Goal: Entertainment & Leisure: Consume media (video, audio)

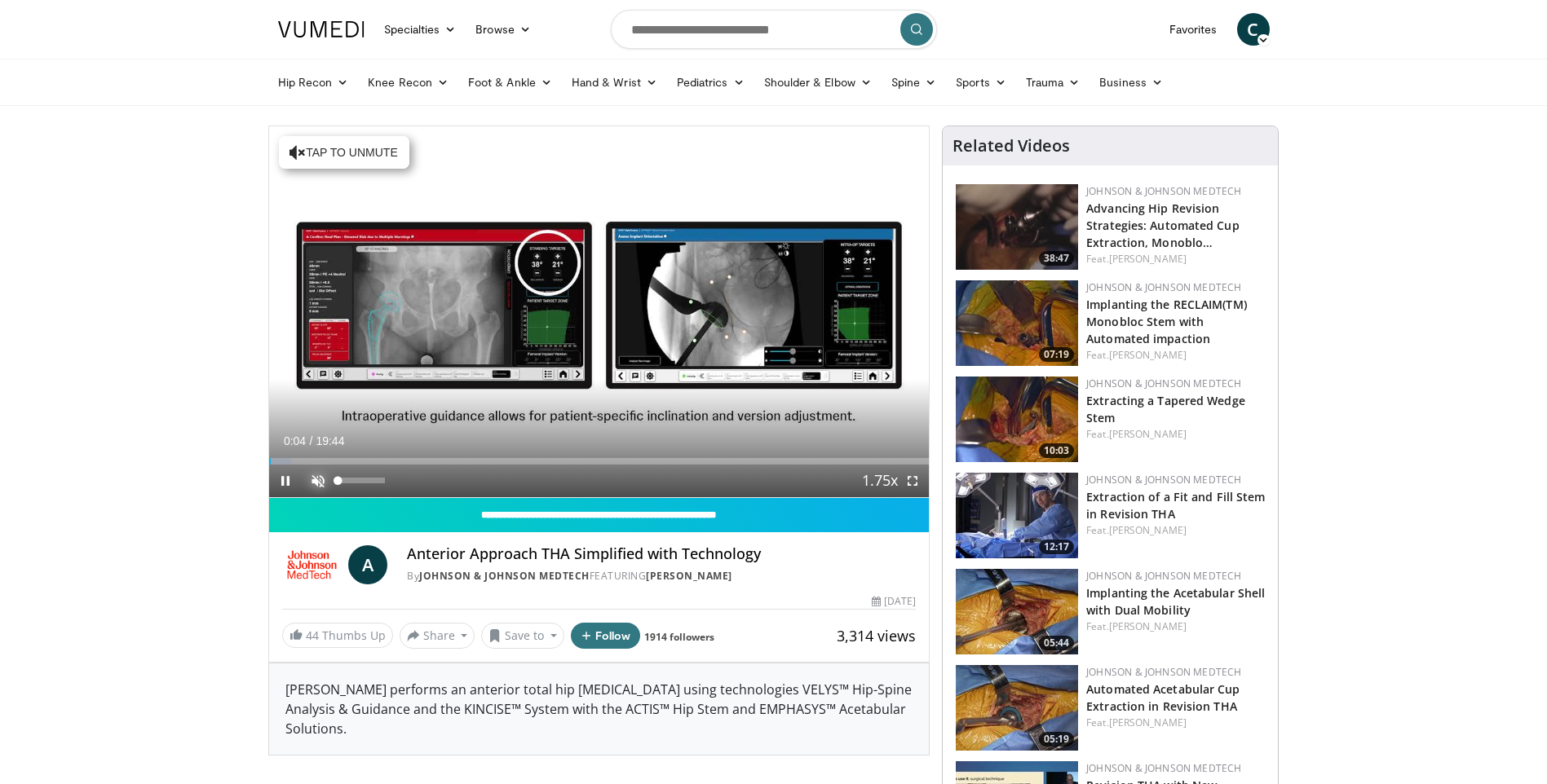
click at [317, 477] on span "Video Player" at bounding box center [317, 481] width 33 height 33
click at [908, 480] on span "Video Player" at bounding box center [911, 481] width 33 height 33
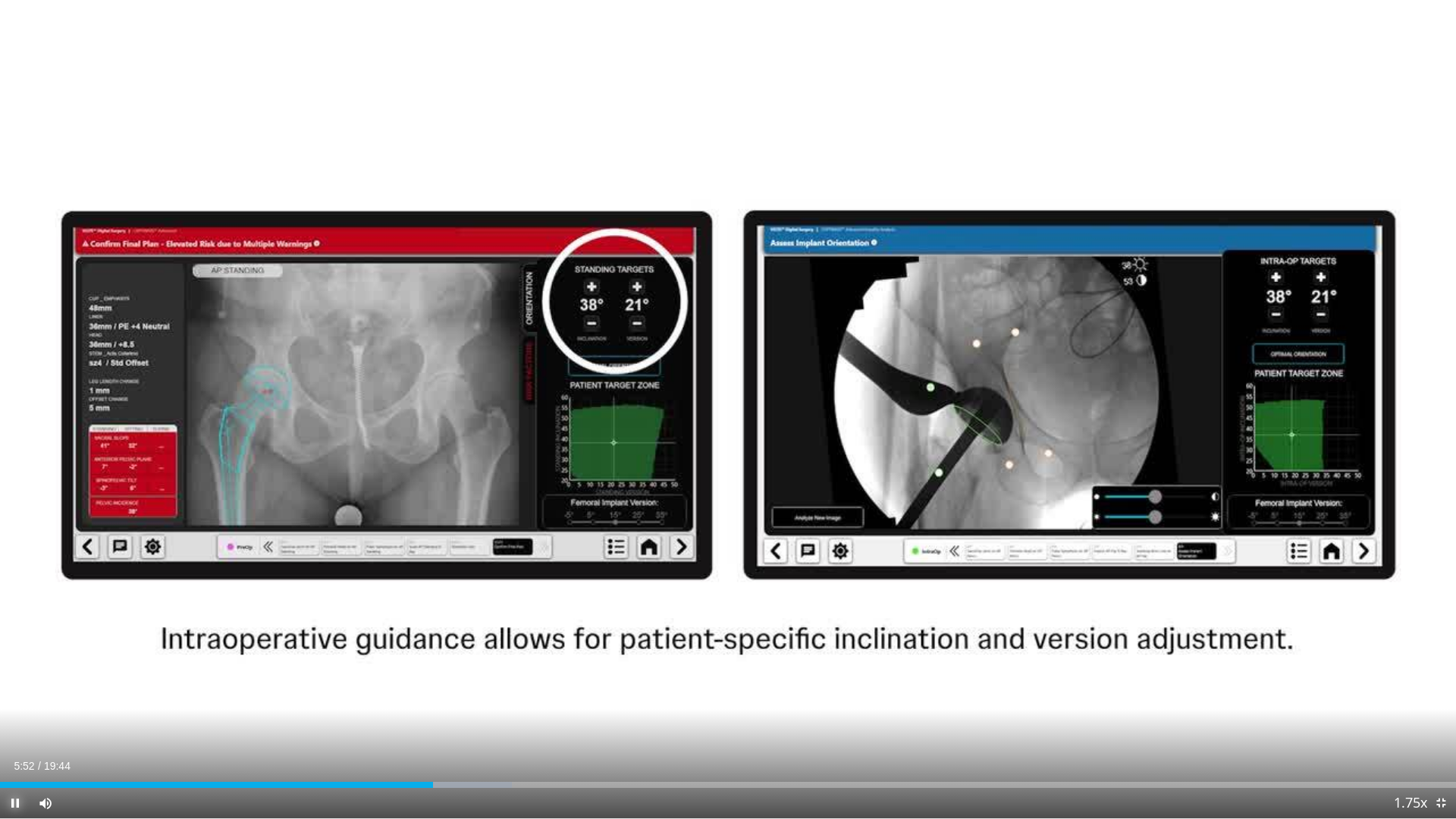
click at [11, 728] on span "Video Player" at bounding box center [15, 803] width 30 height 30
click at [18, 728] on span "Video Player" at bounding box center [15, 803] width 30 height 30
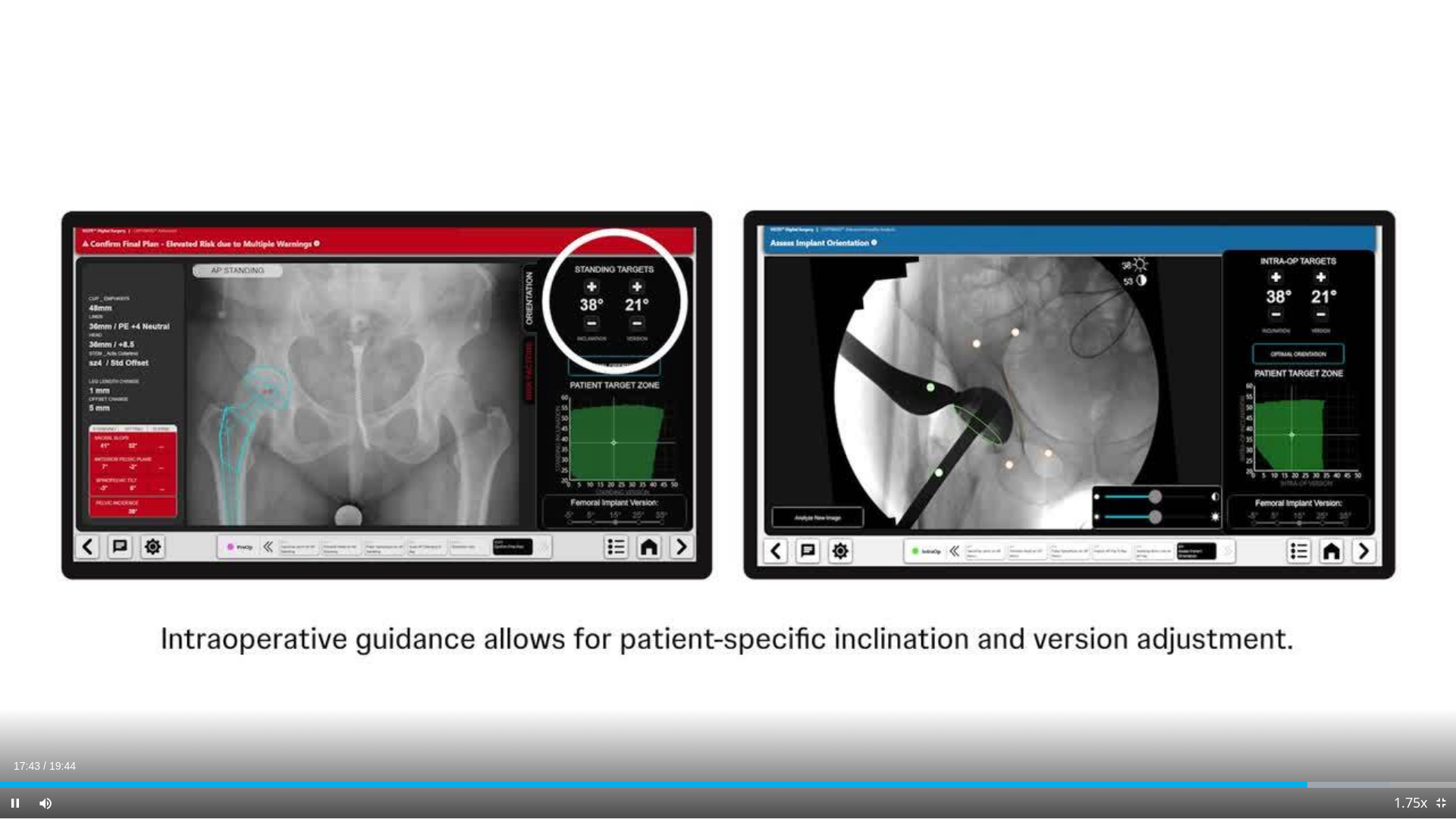
drag, startPoint x: 1305, startPoint y: 788, endPoint x: 1293, endPoint y: 795, distance: 13.9
click at [1293, 728] on div "Current Time 17:43 / Duration 19:44 Pause Skip Backward Skip Forward Mute 0% Lo…" at bounding box center [728, 803] width 1456 height 30
drag, startPoint x: 1307, startPoint y: 781, endPoint x: 1297, endPoint y: 785, distance: 10.8
click at [1297, 728] on div "Loaded : 95.46% 17:35 17:35" at bounding box center [728, 781] width 1456 height 15
drag, startPoint x: 1304, startPoint y: 781, endPoint x: 1278, endPoint y: 790, distance: 27.5
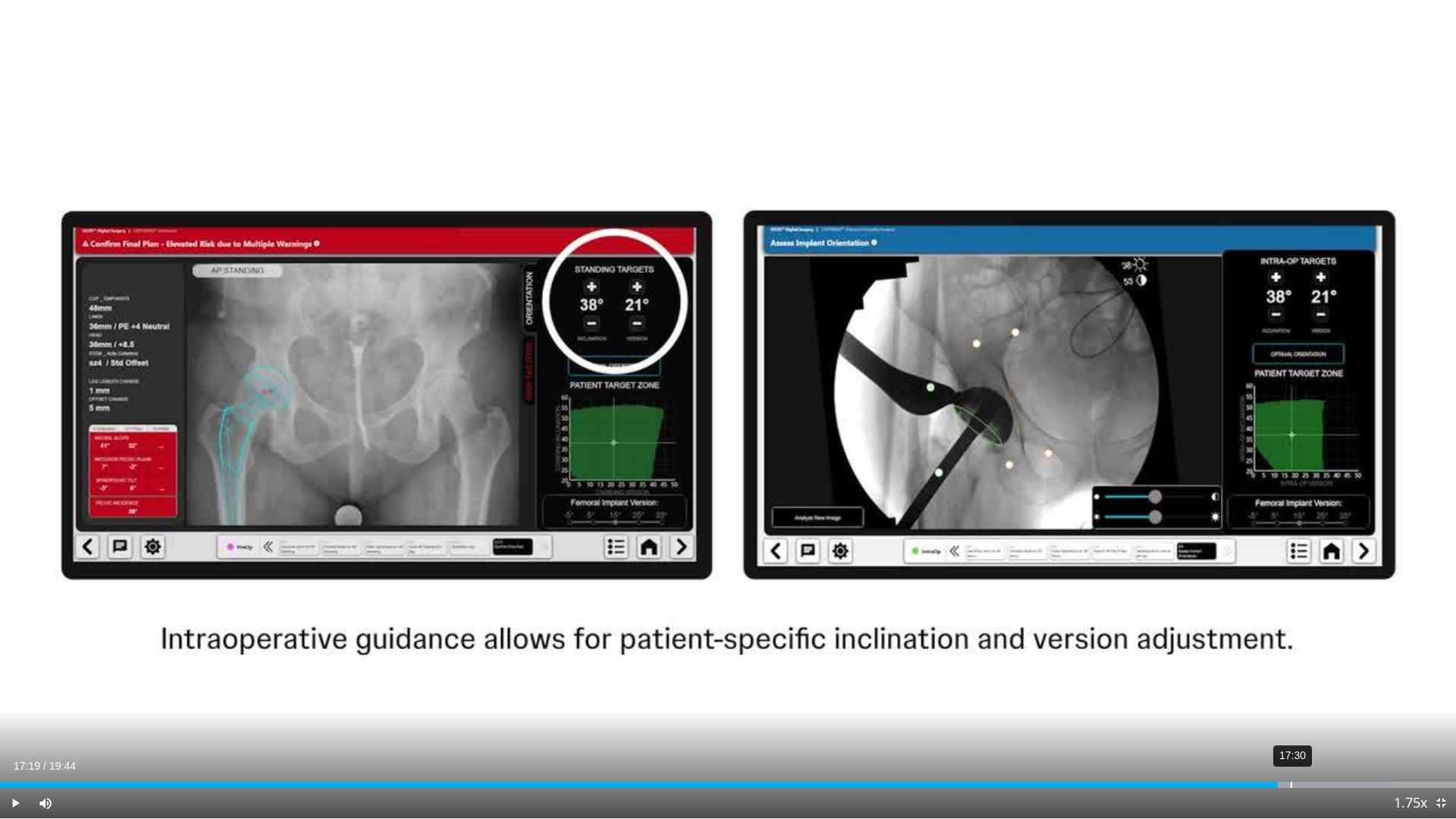
click at [1278, 728] on div "Current Time 17:19 / Duration 19:44 Play Skip Backward Skip Forward Mute 0% Loa…" at bounding box center [728, 803] width 1456 height 30
click at [7, 728] on span "Video Player" at bounding box center [15, 803] width 30 height 30
click at [1438, 728] on span "Video Player" at bounding box center [1440, 803] width 30 height 30
